Goal: Transaction & Acquisition: Download file/media

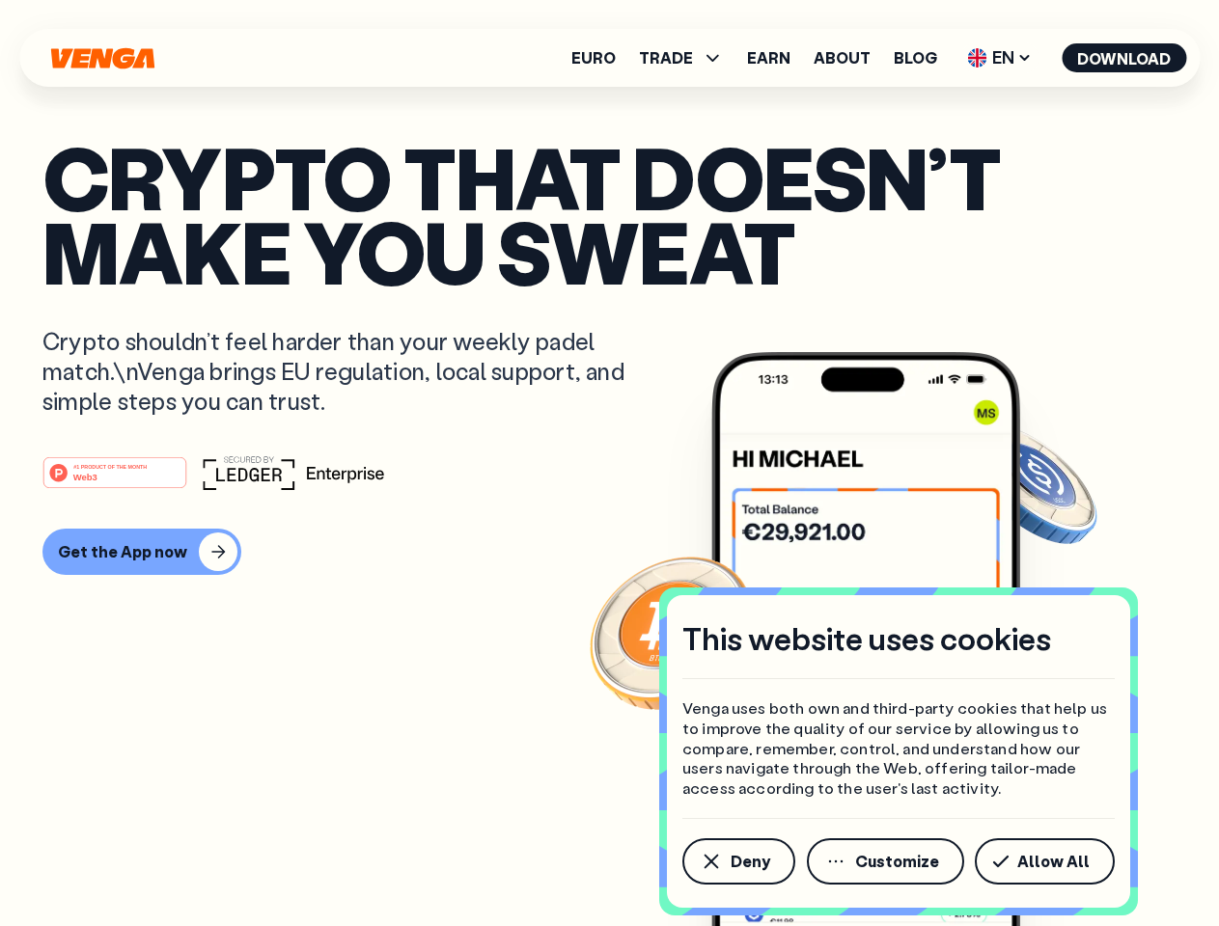
click at [609, 463] on div "#1 PRODUCT OF THE MONTH Web3" at bounding box center [609, 472] width 1134 height 35
click at [737, 862] on span "Deny" at bounding box center [750, 861] width 40 height 15
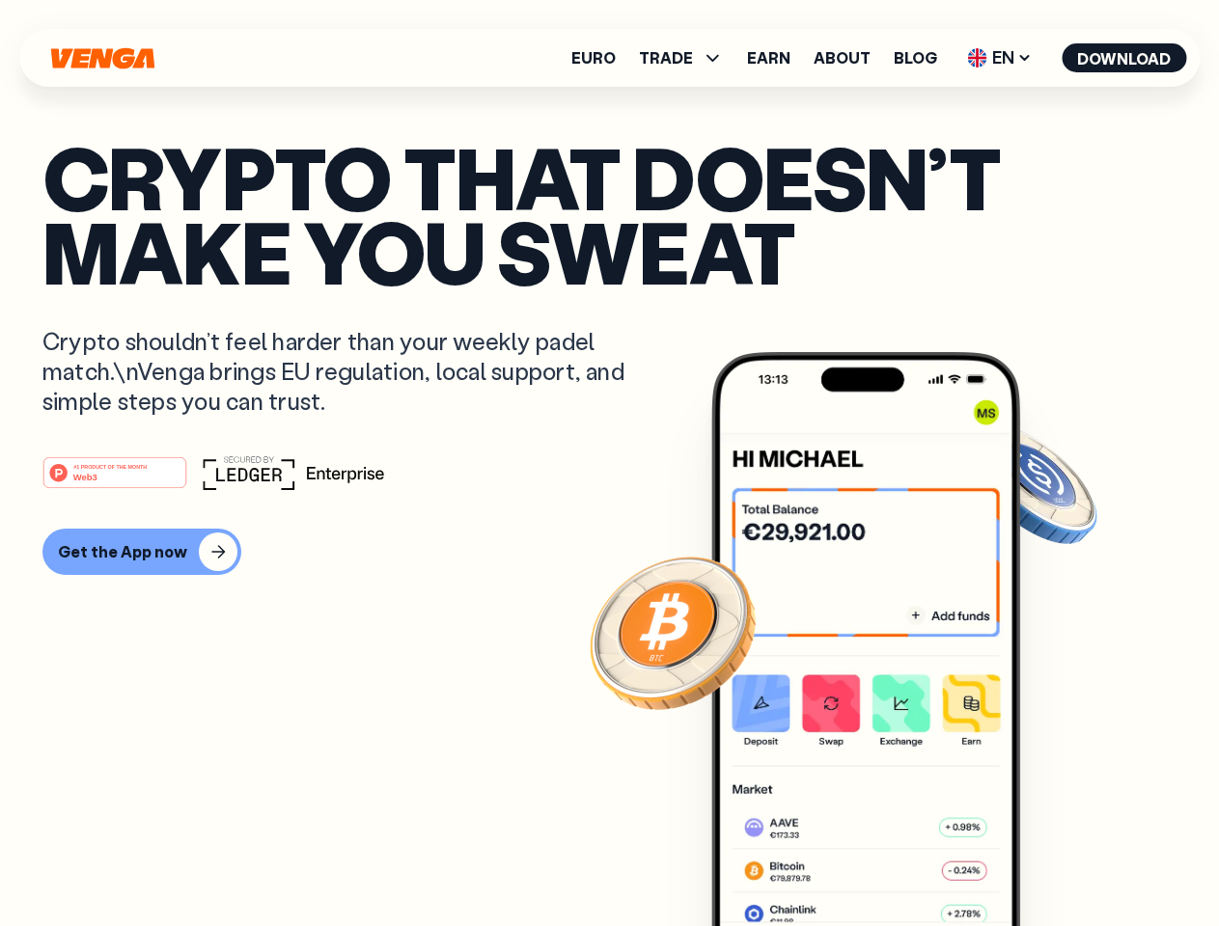
click at [887, 862] on img at bounding box center [865, 675] width 309 height 646
click at [1048, 862] on article "Crypto that doesn’t make you sweat Crypto shouldn’t feel harder than your weekl…" at bounding box center [609, 502] width 1134 height 724
click at [687, 58] on span "TRADE" at bounding box center [666, 57] width 54 height 15
click at [1000, 58] on span "EN" at bounding box center [999, 57] width 78 height 31
click at [1124, 58] on button "Download" at bounding box center [1123, 57] width 124 height 29
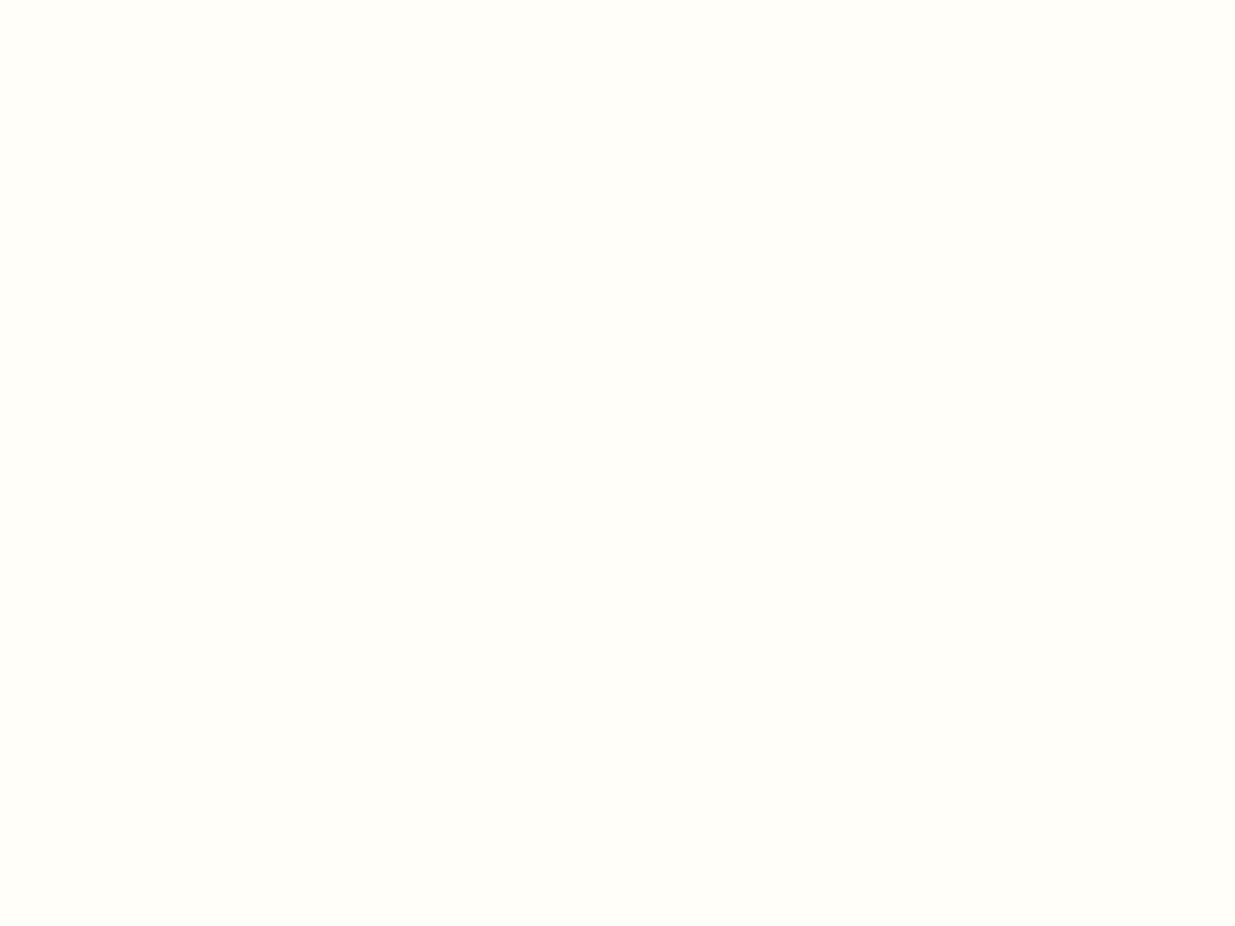
click at [139, 0] on html "This website uses cookies Venga uses both own and third-party cookies that help…" at bounding box center [617, 0] width 1235 height 0
click at [118, 0] on html "This website uses cookies Venga uses both own and third-party cookies that help…" at bounding box center [617, 0] width 1235 height 0
